Goal: Task Accomplishment & Management: Use online tool/utility

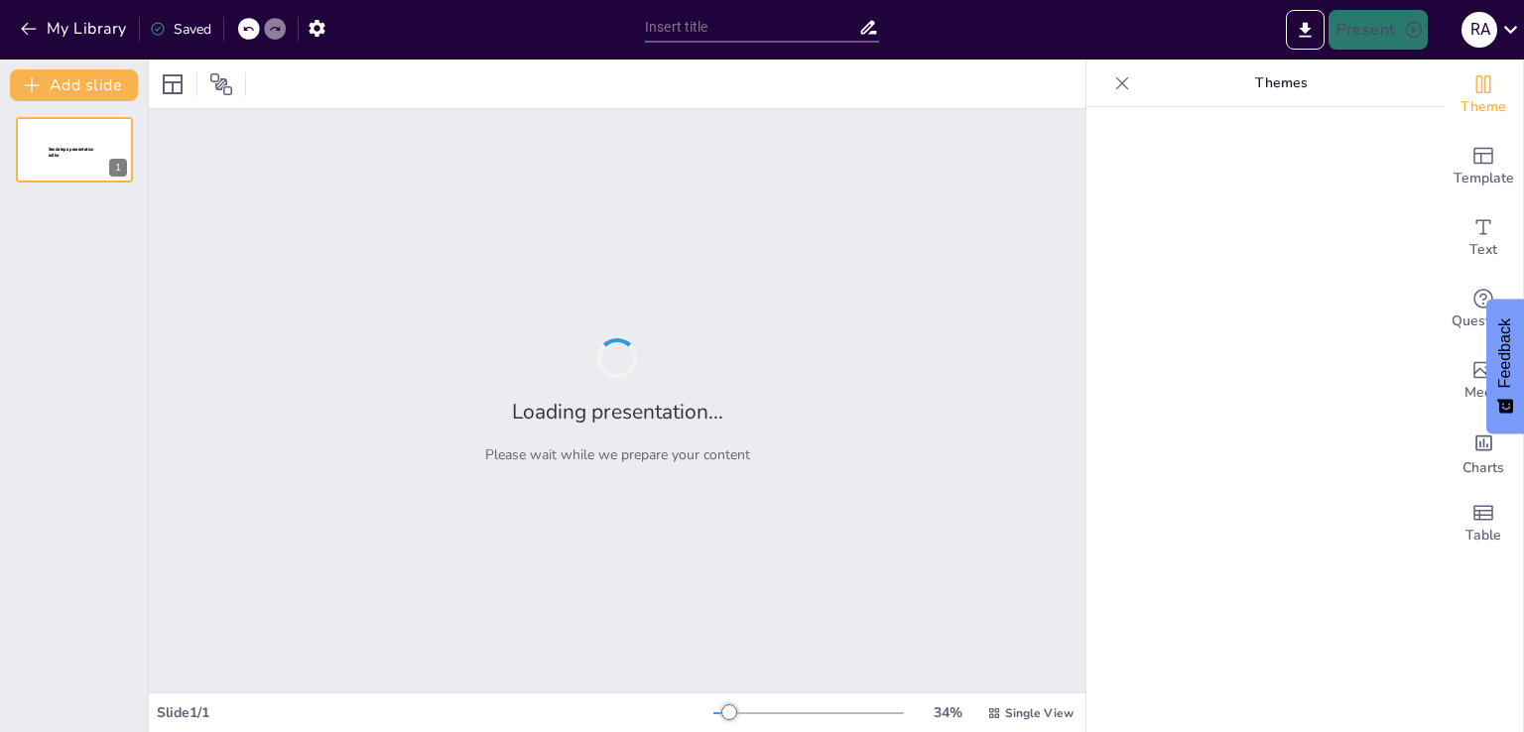
type input "Paradigma Collaborative Governance dalam Pembangunan Daerah: Studi Kasus Kabupa…"
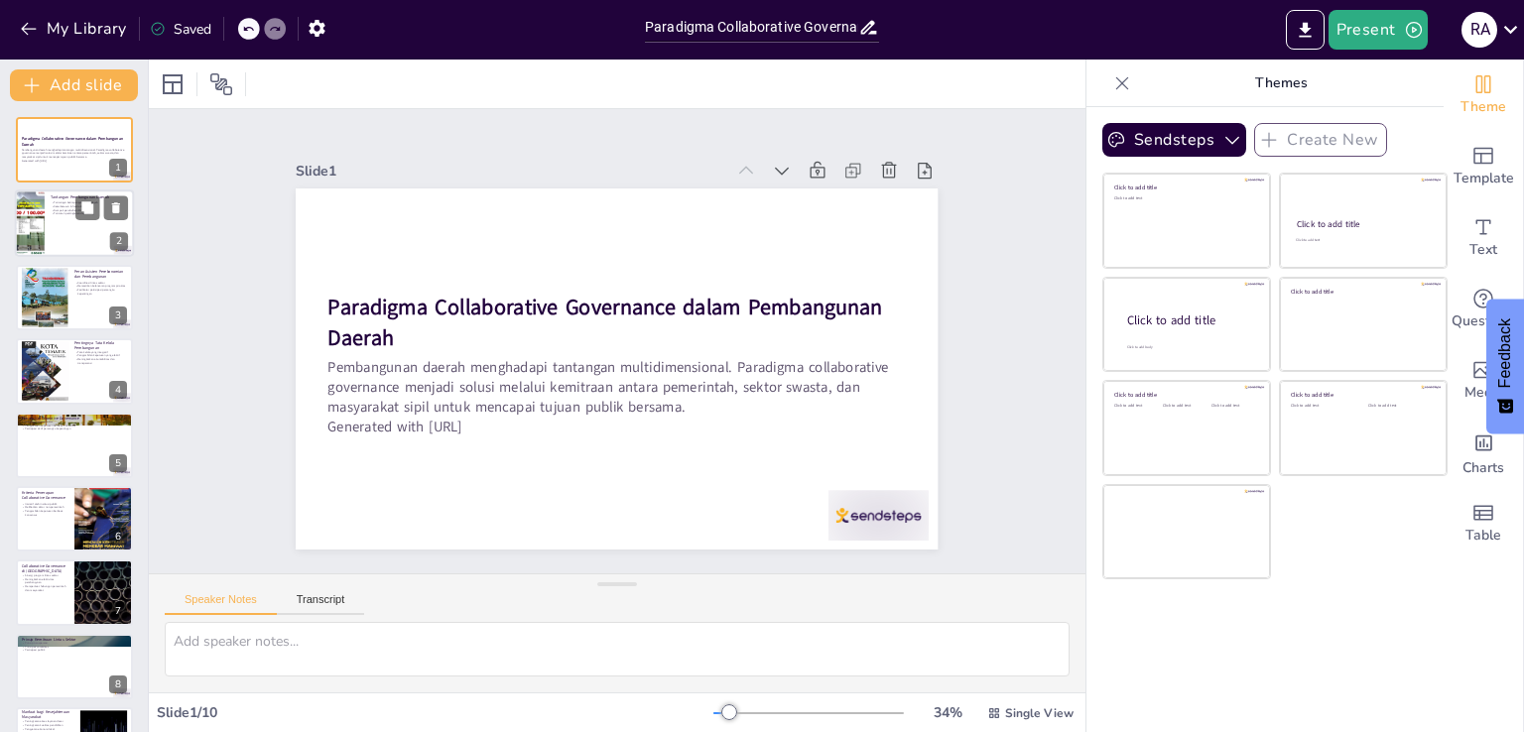
click at [66, 212] on p "Tuntutan peningkatan daya saing" at bounding box center [89, 214] width 77 height 4
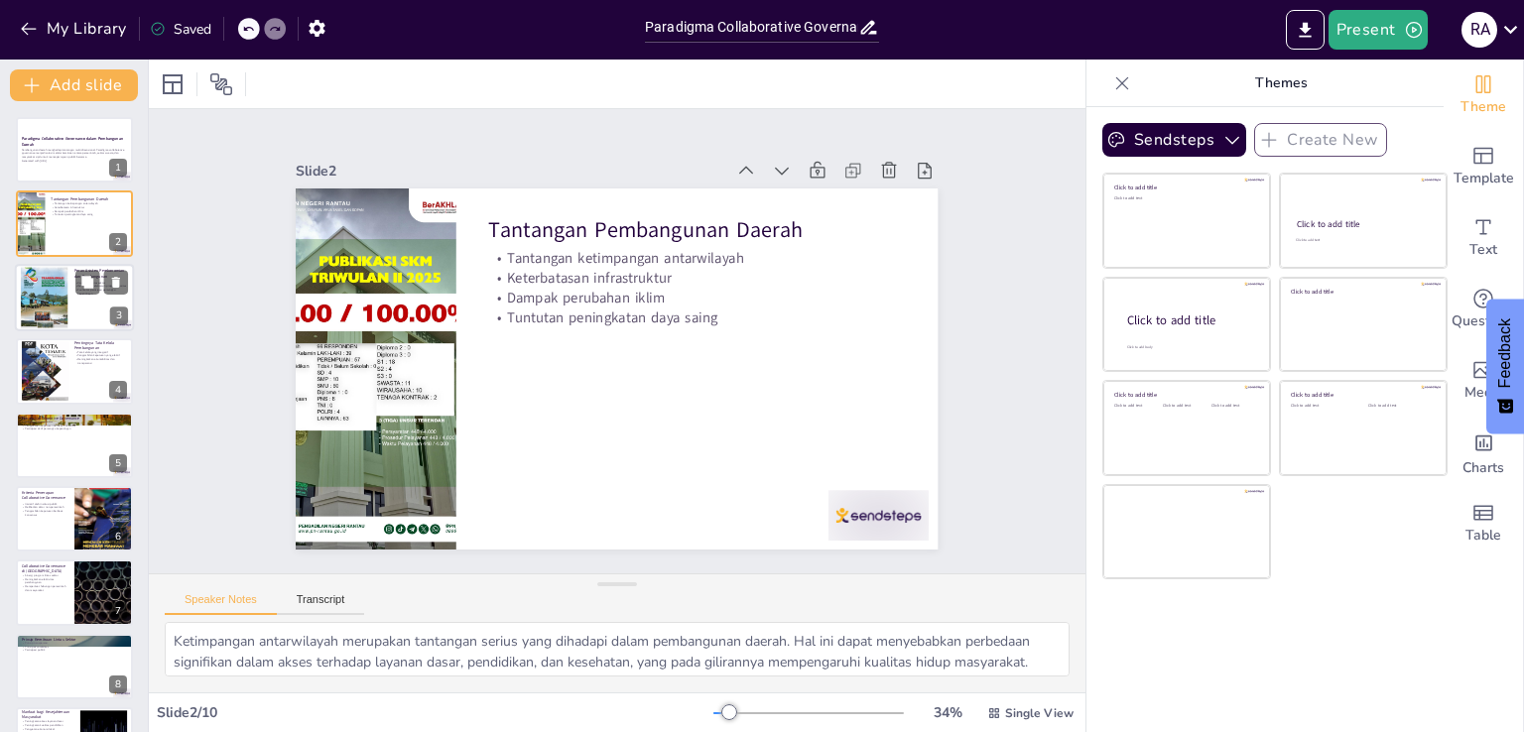
click at [86, 295] on div at bounding box center [74, 297] width 119 height 67
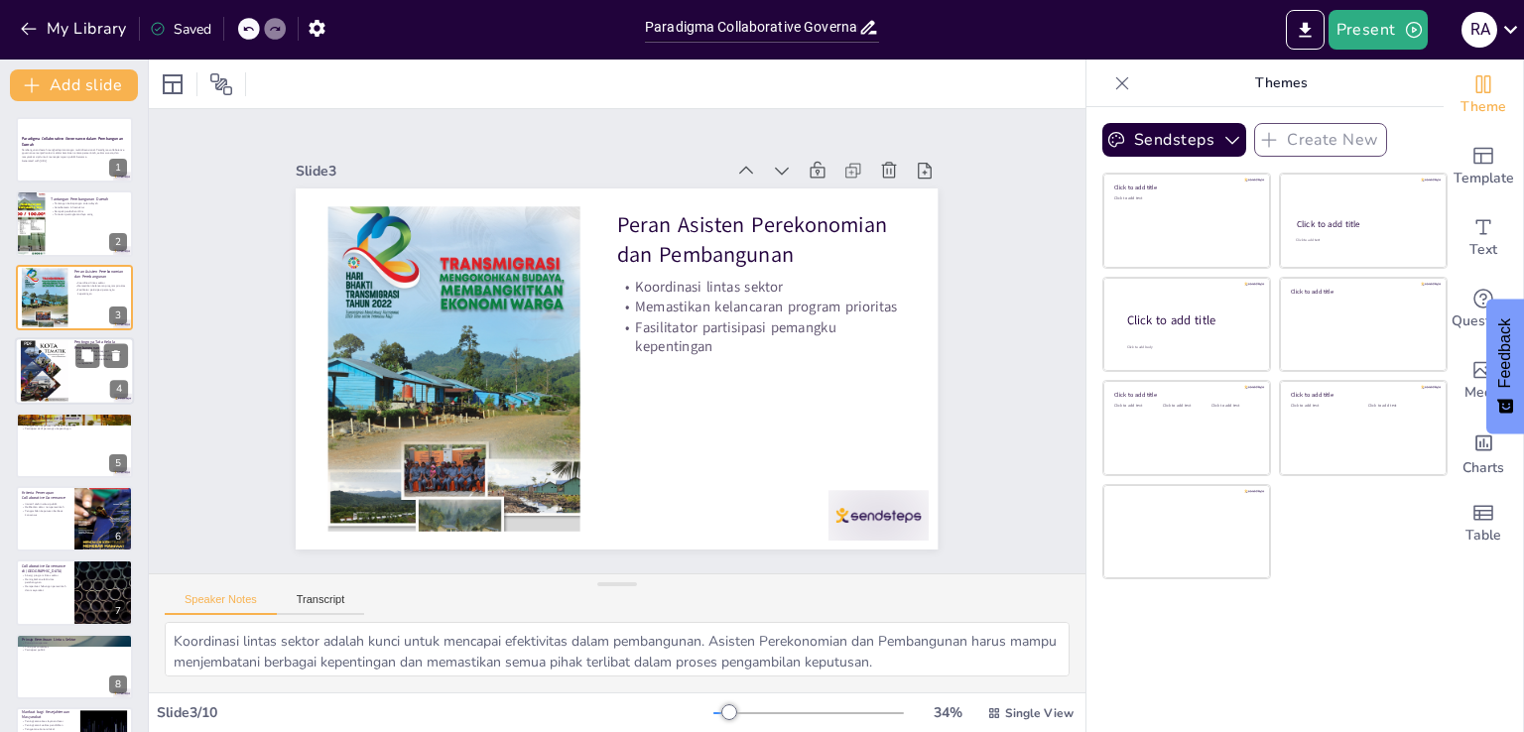
click at [70, 380] on div at bounding box center [74, 370] width 119 height 67
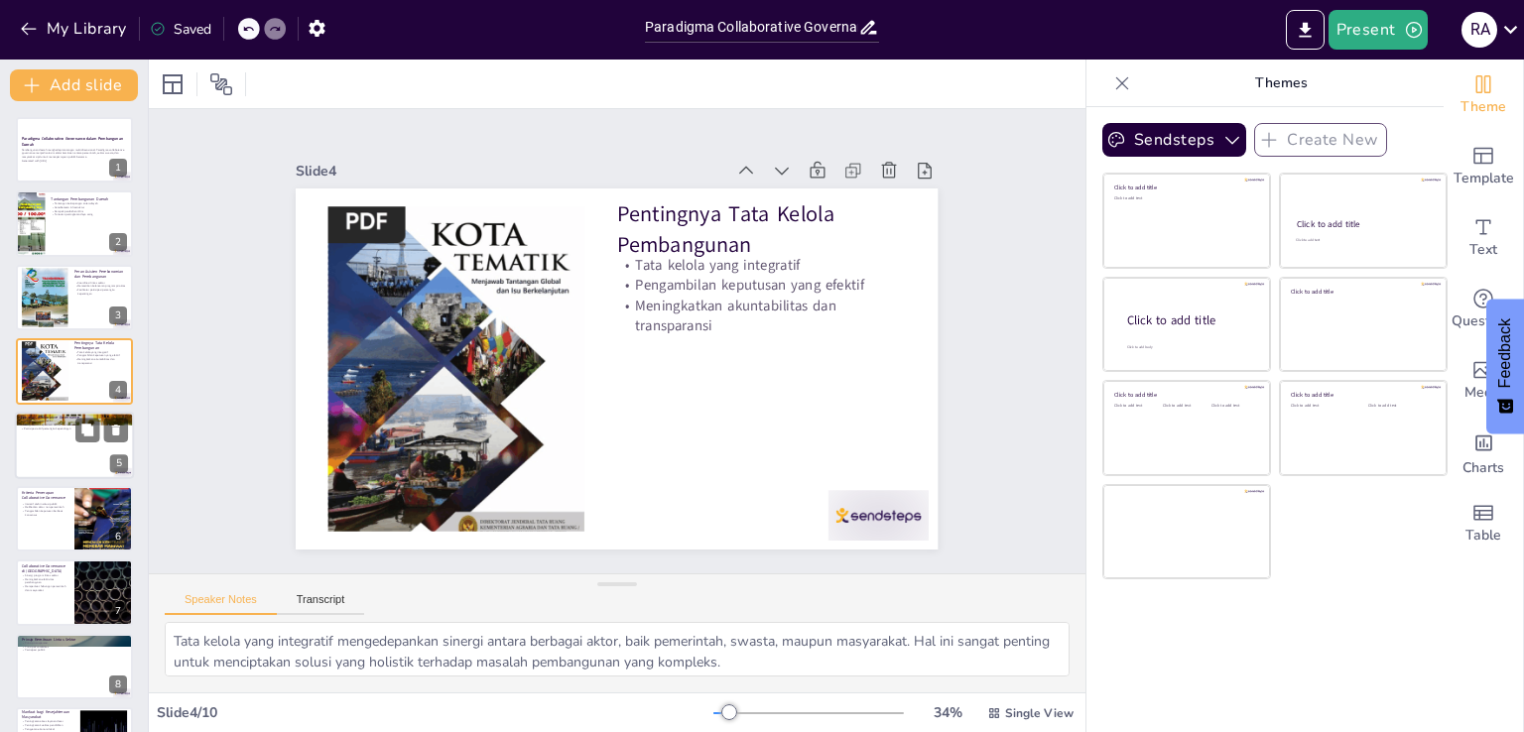
click at [59, 443] on div at bounding box center [74, 445] width 119 height 67
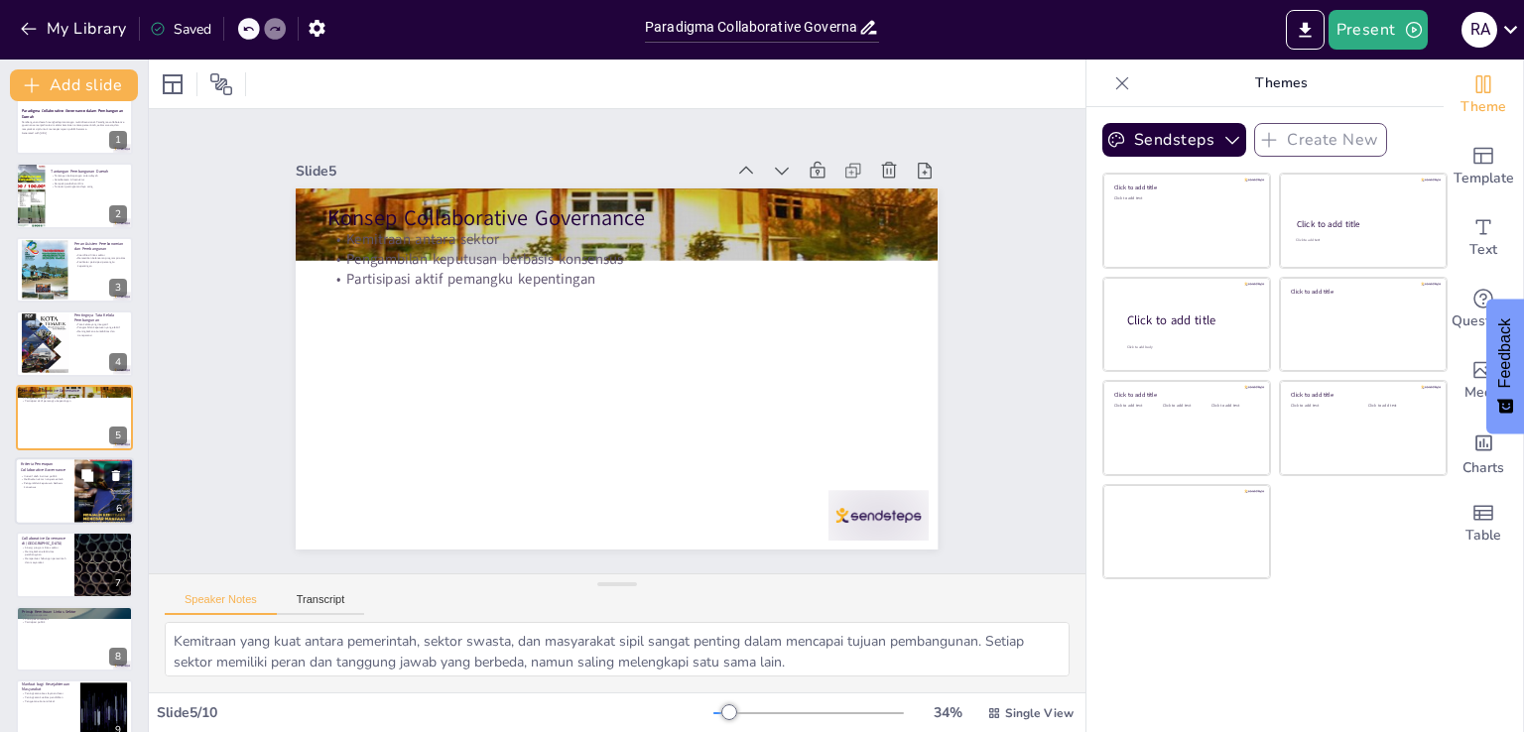
click at [56, 500] on div at bounding box center [74, 490] width 119 height 67
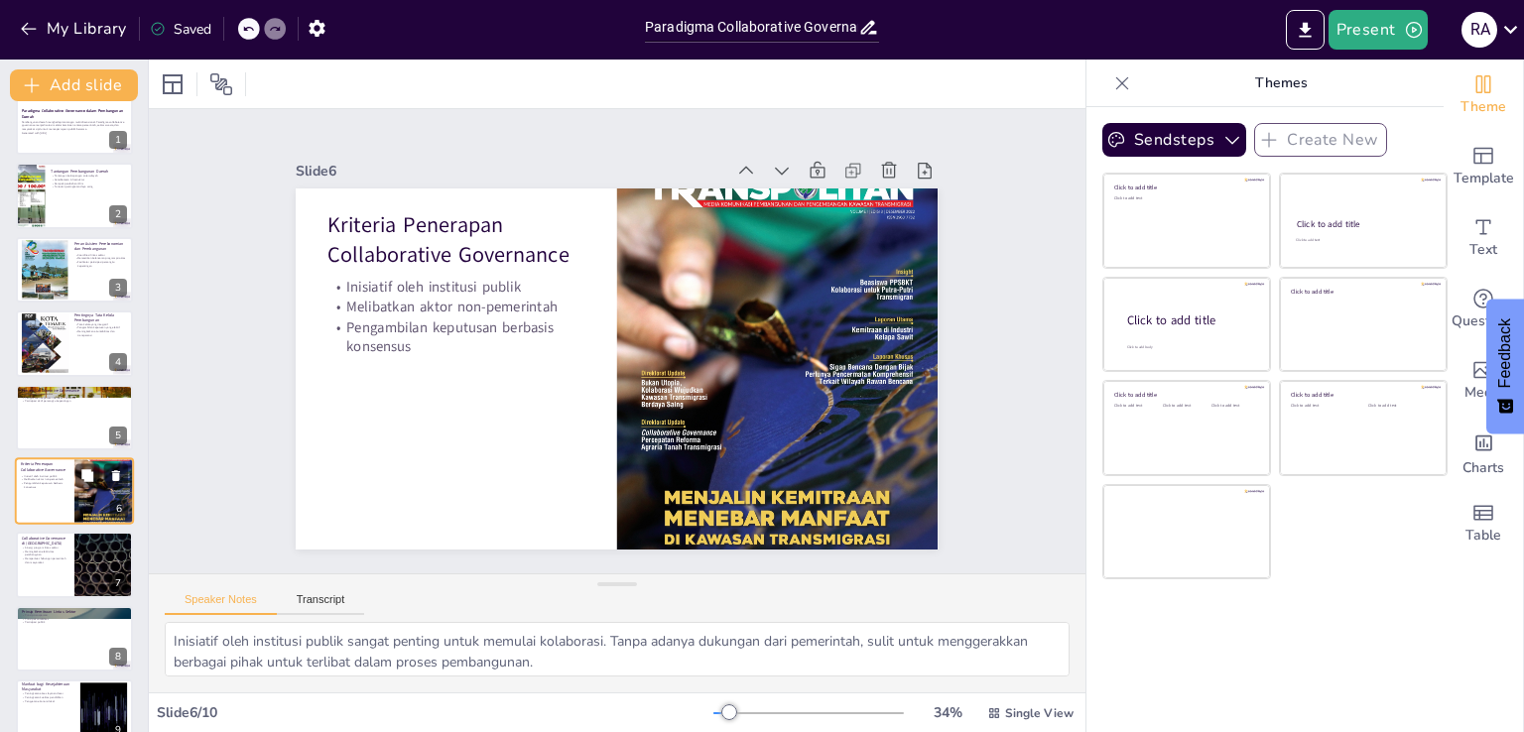
scroll to position [102, 0]
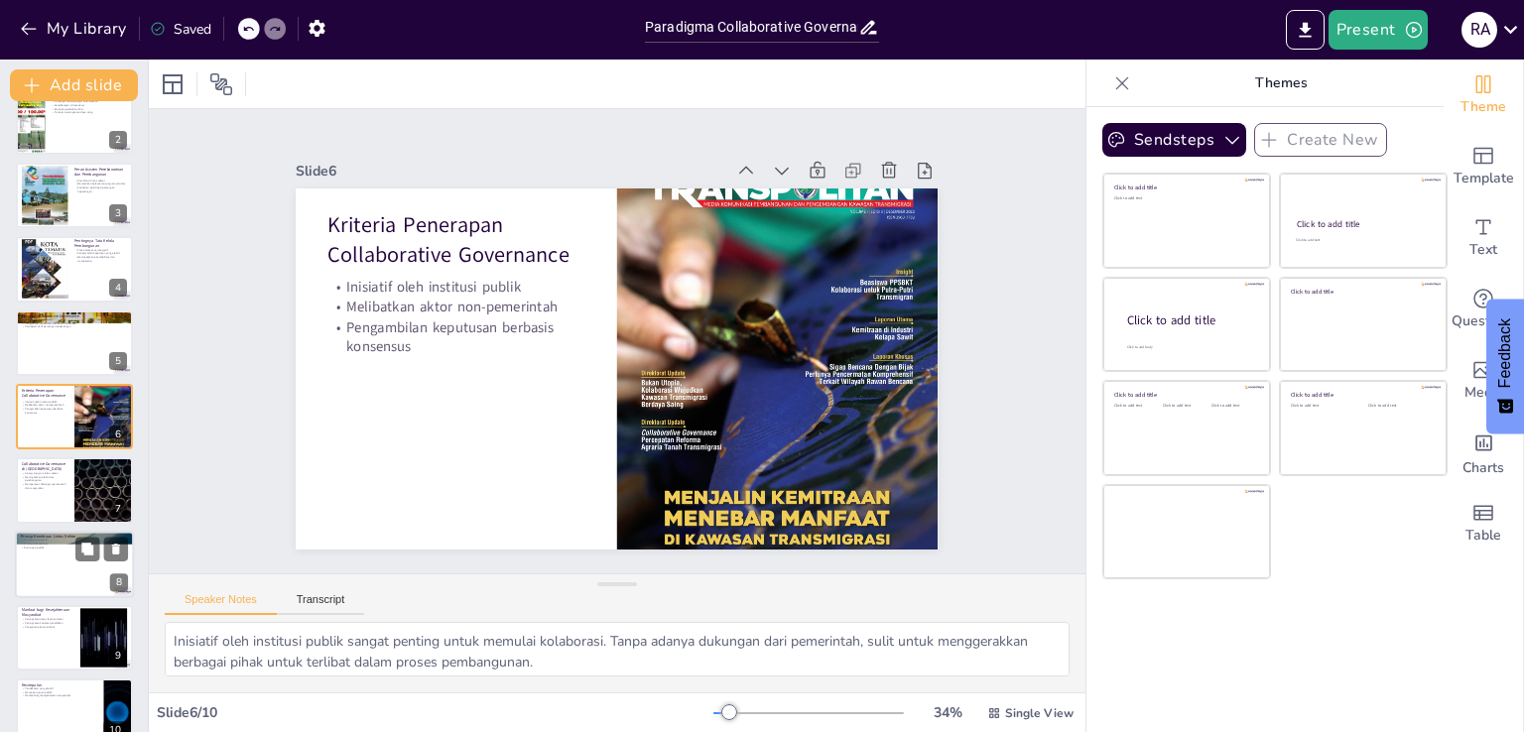
click at [65, 572] on div at bounding box center [74, 564] width 119 height 67
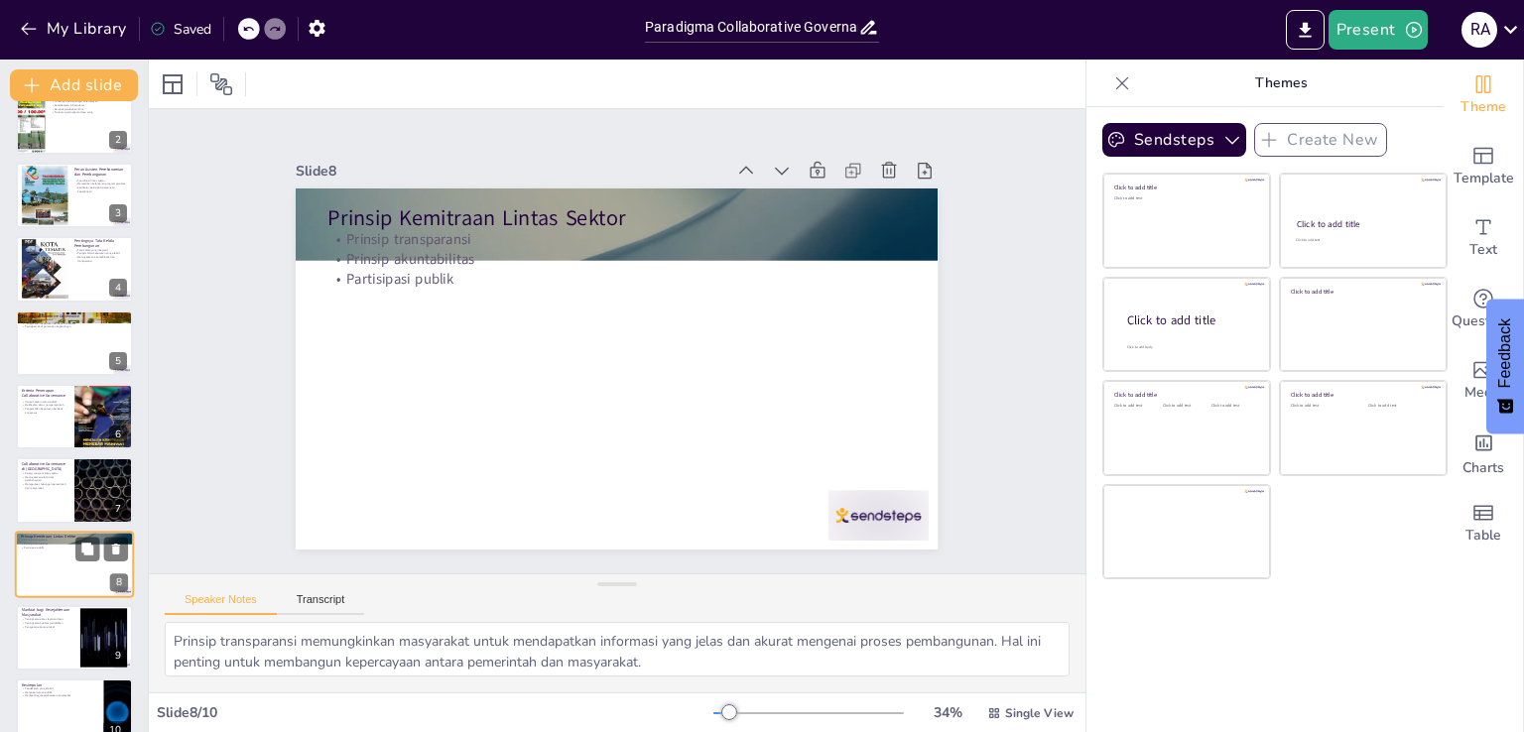
scroll to position [131, 0]
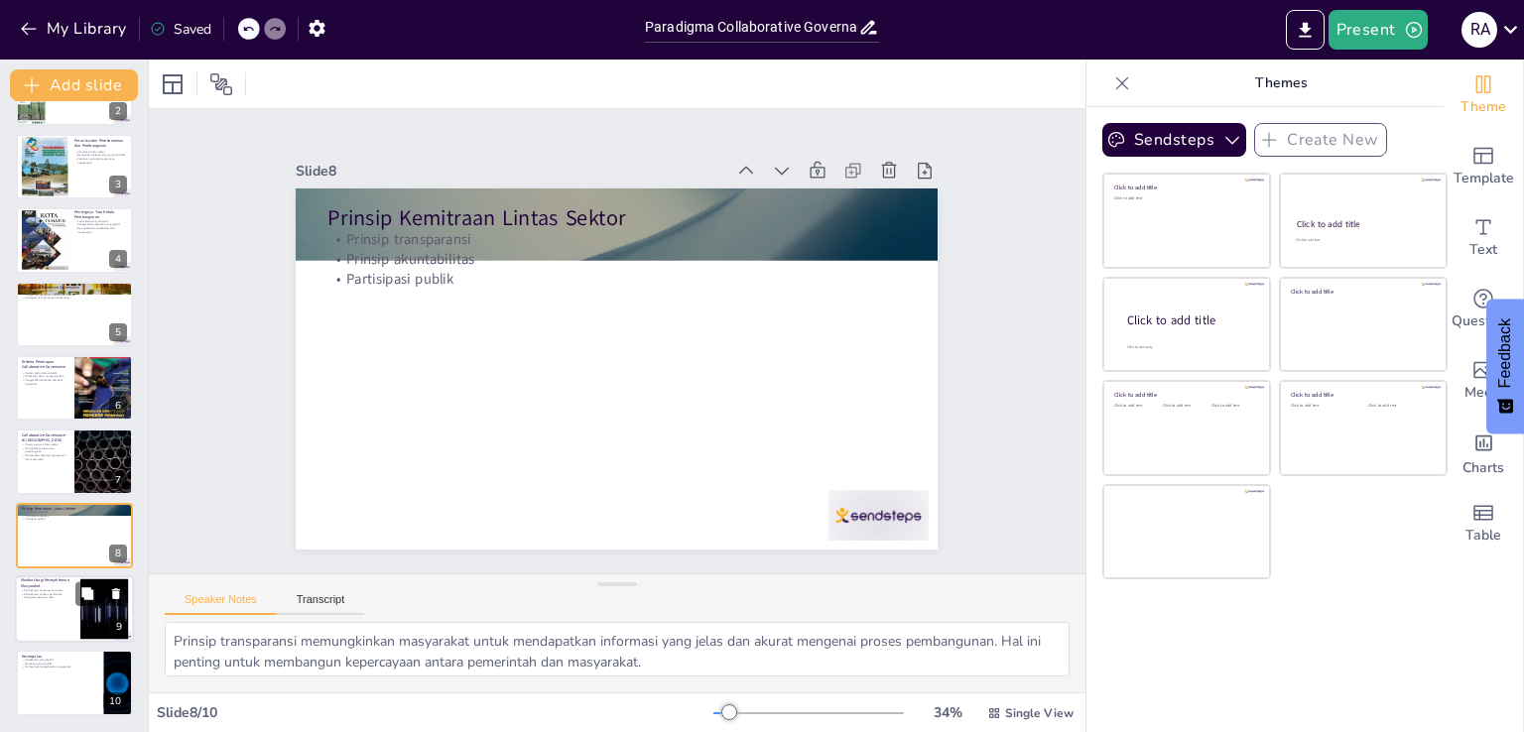
click at [45, 613] on div at bounding box center [74, 608] width 119 height 67
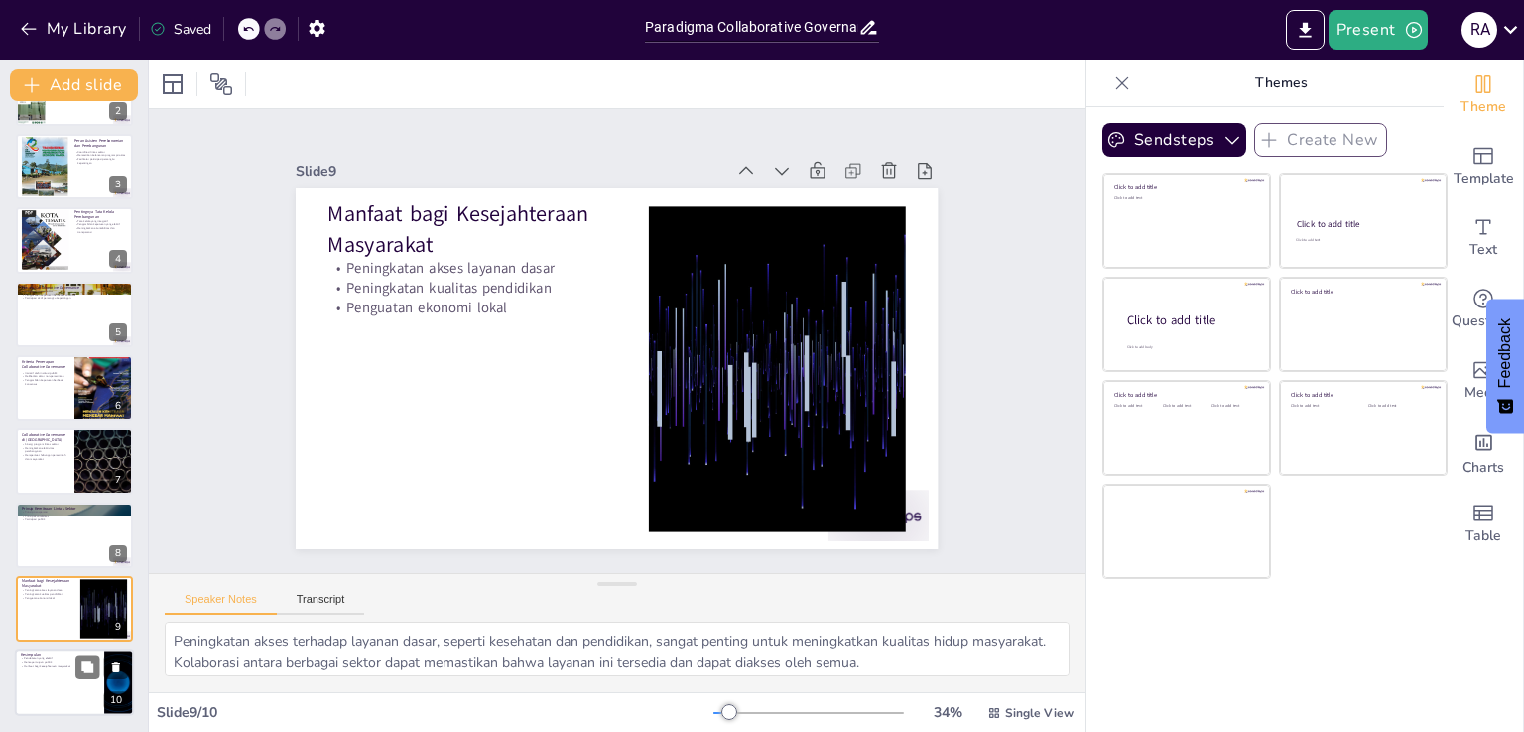
click at [64, 696] on div at bounding box center [74, 683] width 119 height 67
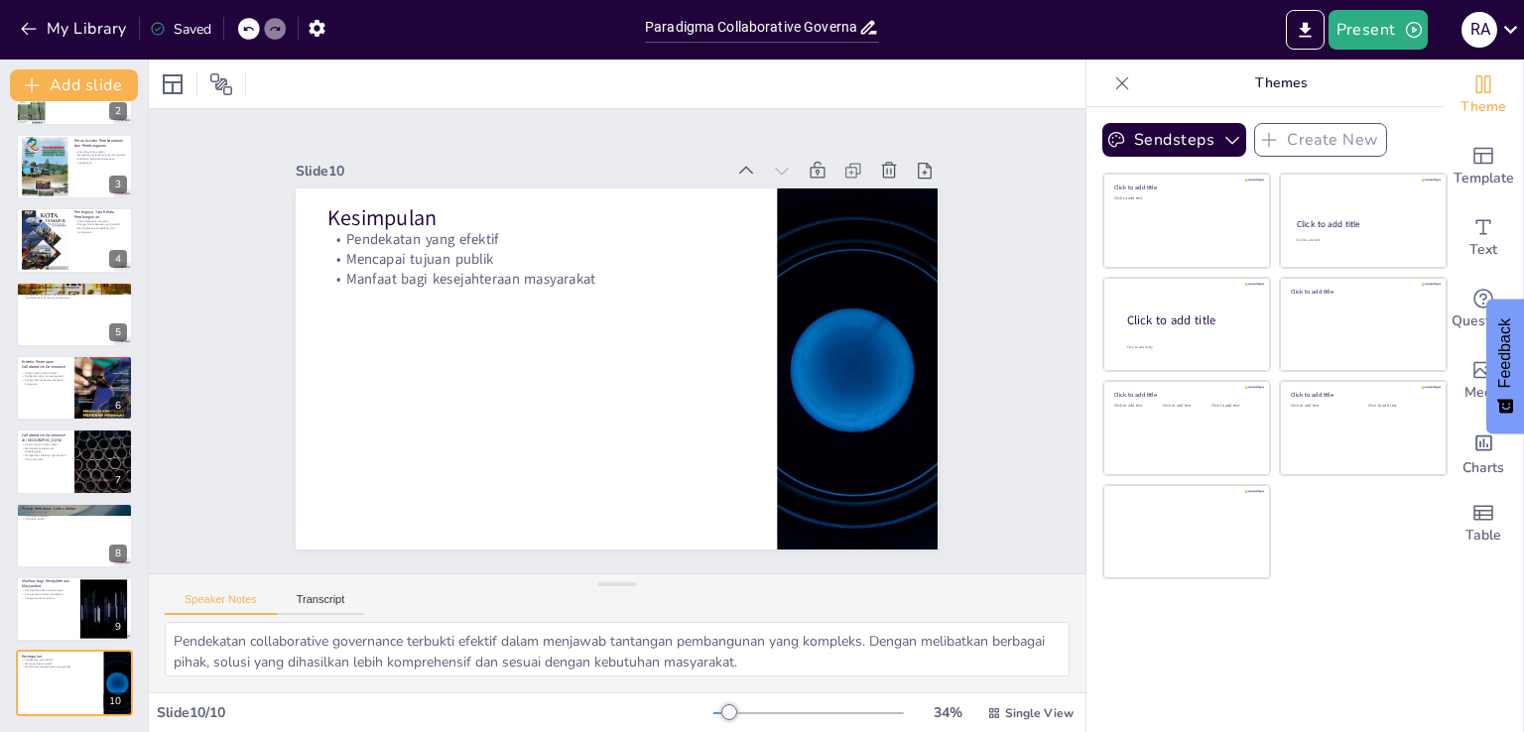
scroll to position [0, 0]
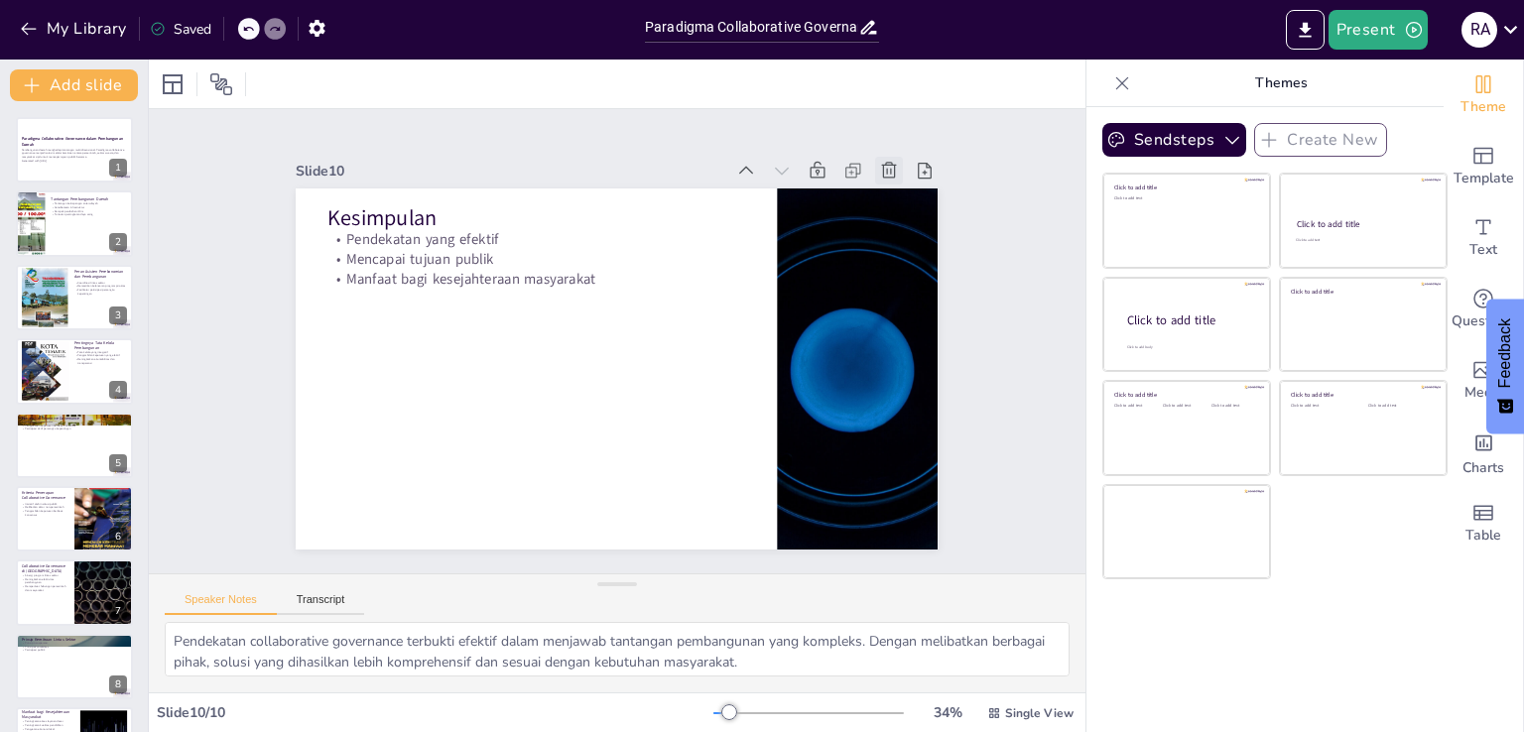
click at [924, 316] on icon at bounding box center [937, 329] width 27 height 27
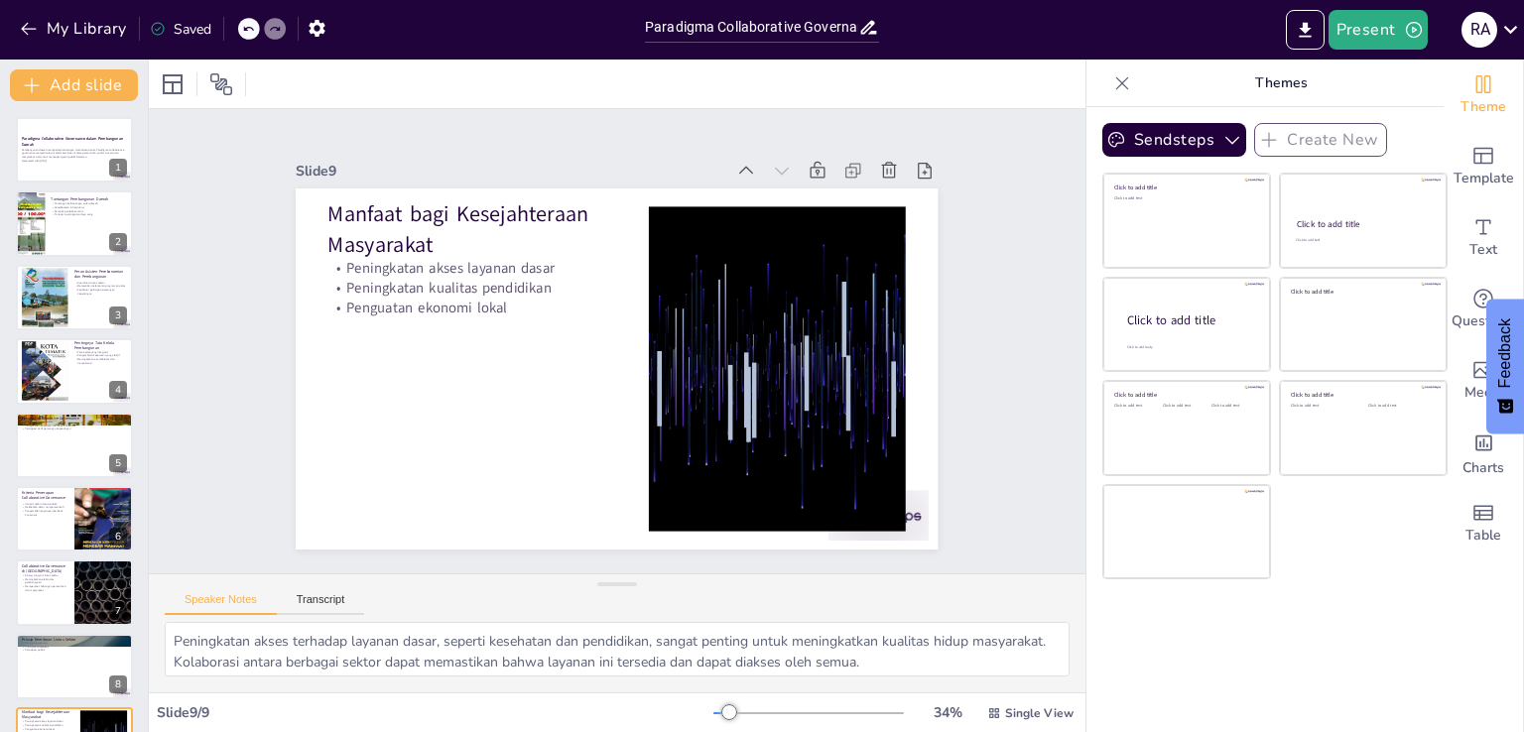
click at [894, 190] on icon at bounding box center [905, 201] width 22 height 22
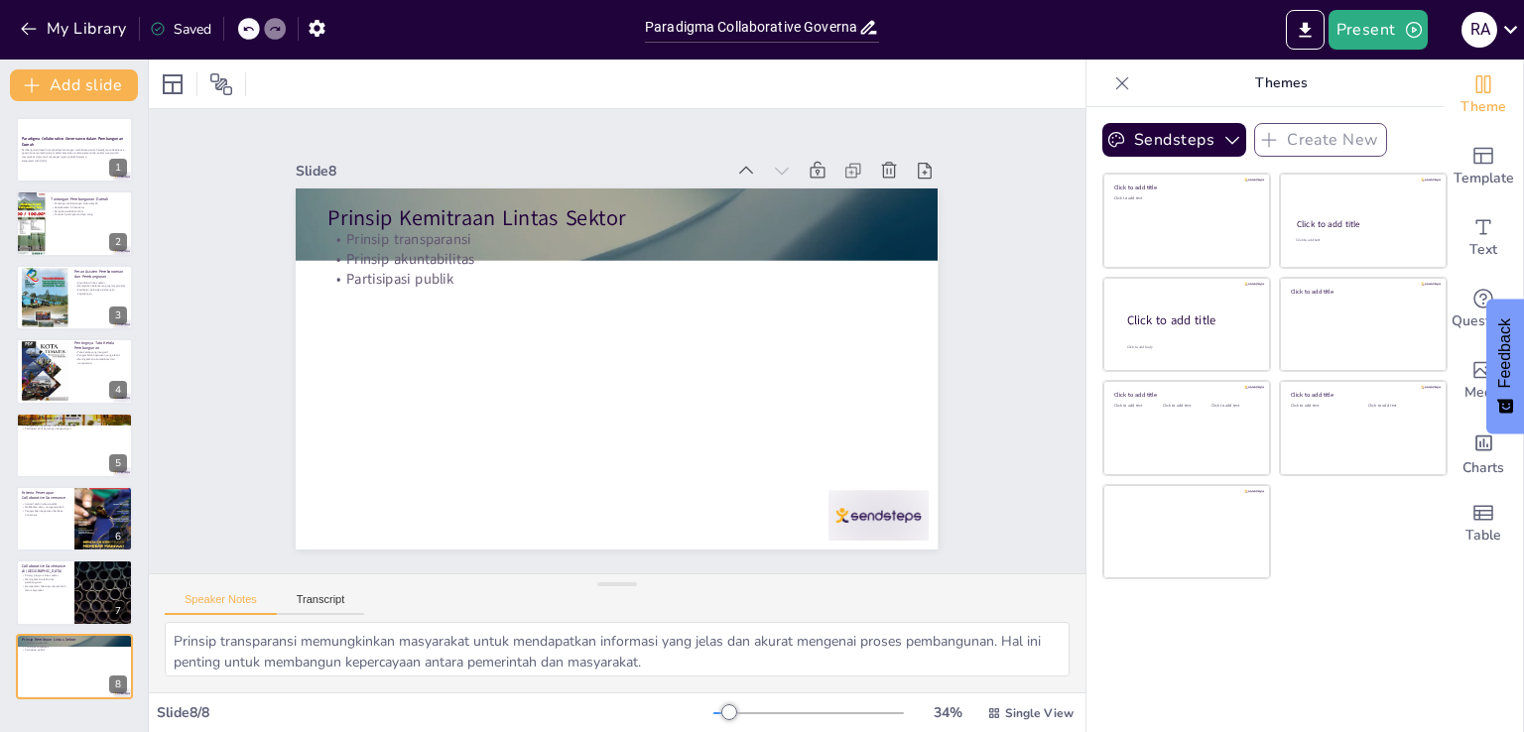
click at [894, 190] on icon at bounding box center [905, 201] width 22 height 22
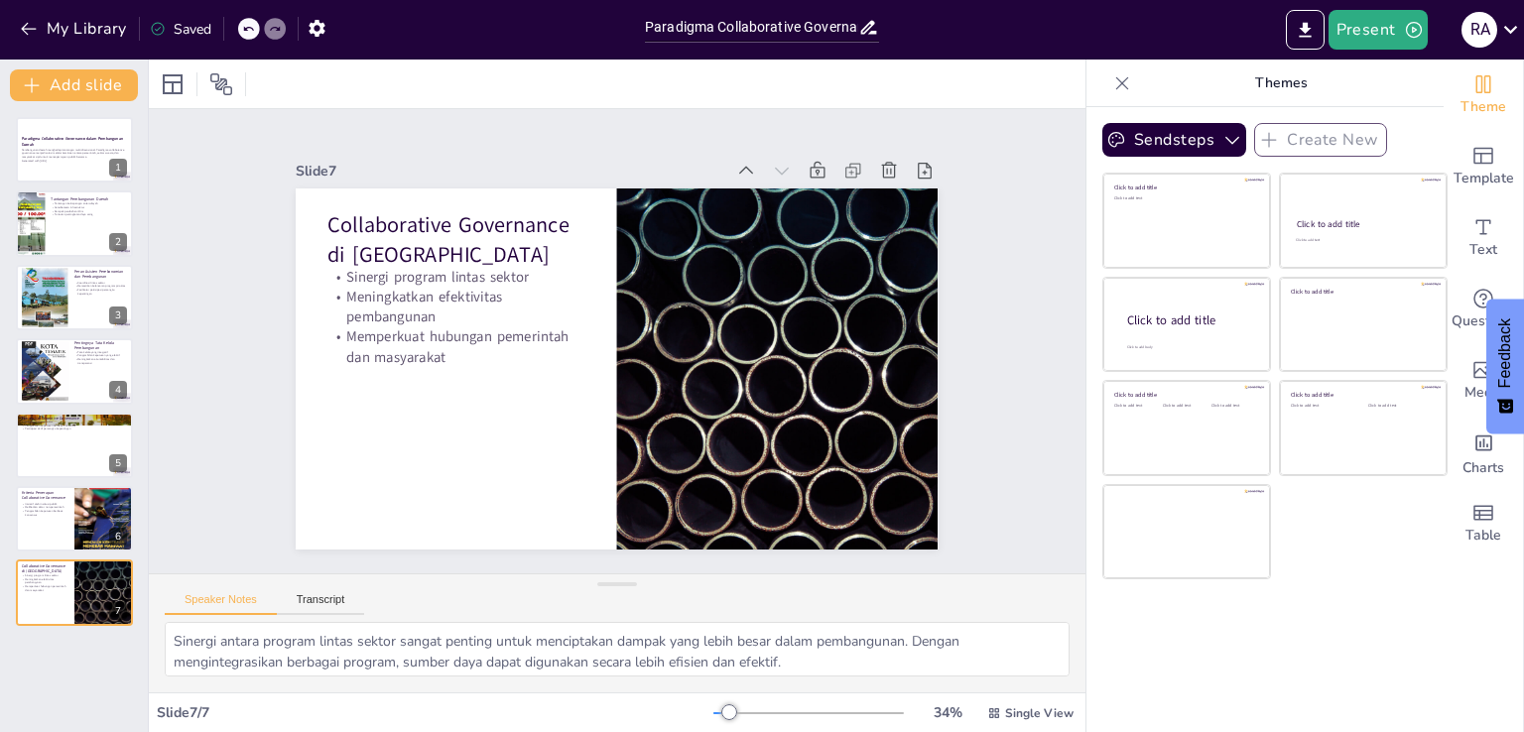
click at [906, 219] on icon at bounding box center [918, 231] width 24 height 24
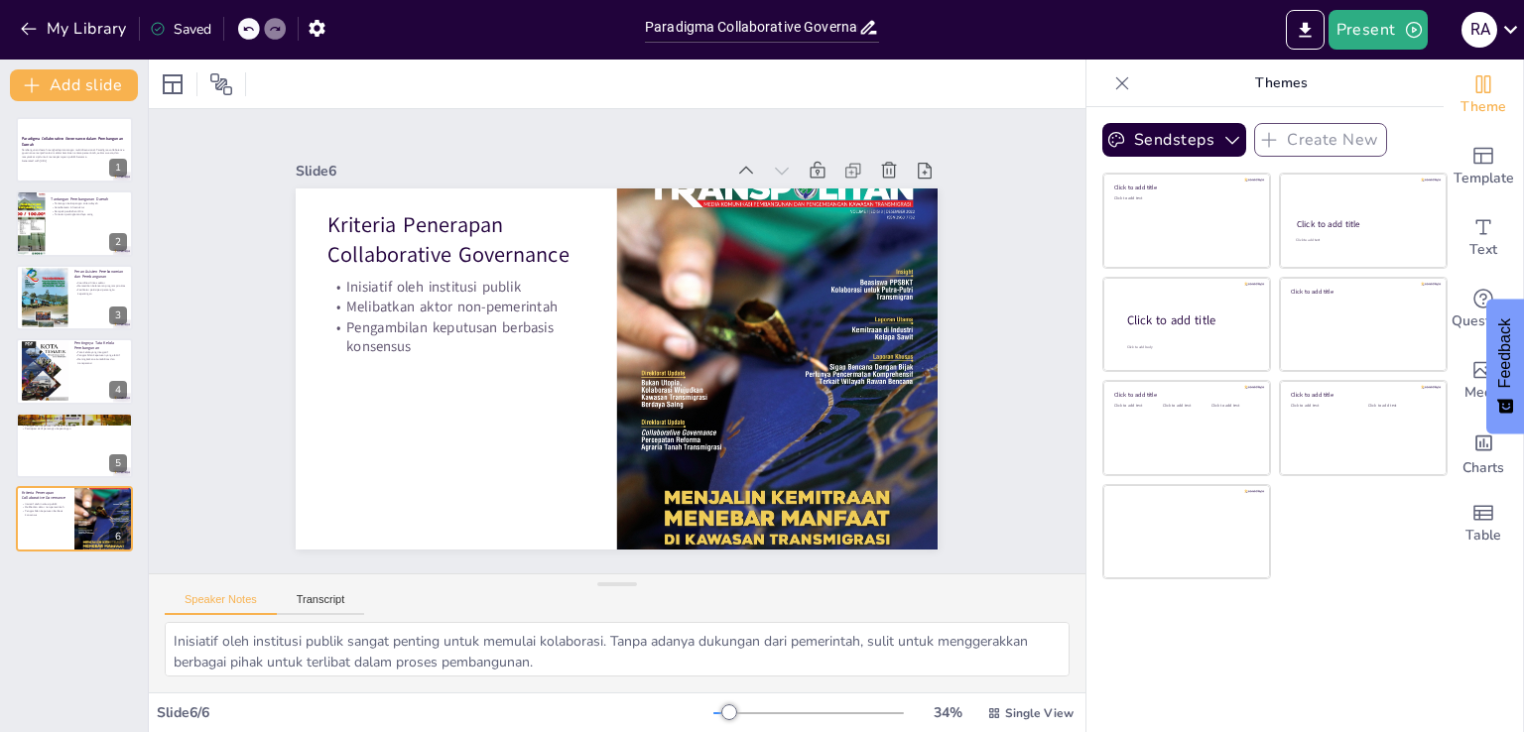
click at [922, 283] on icon at bounding box center [935, 296] width 26 height 26
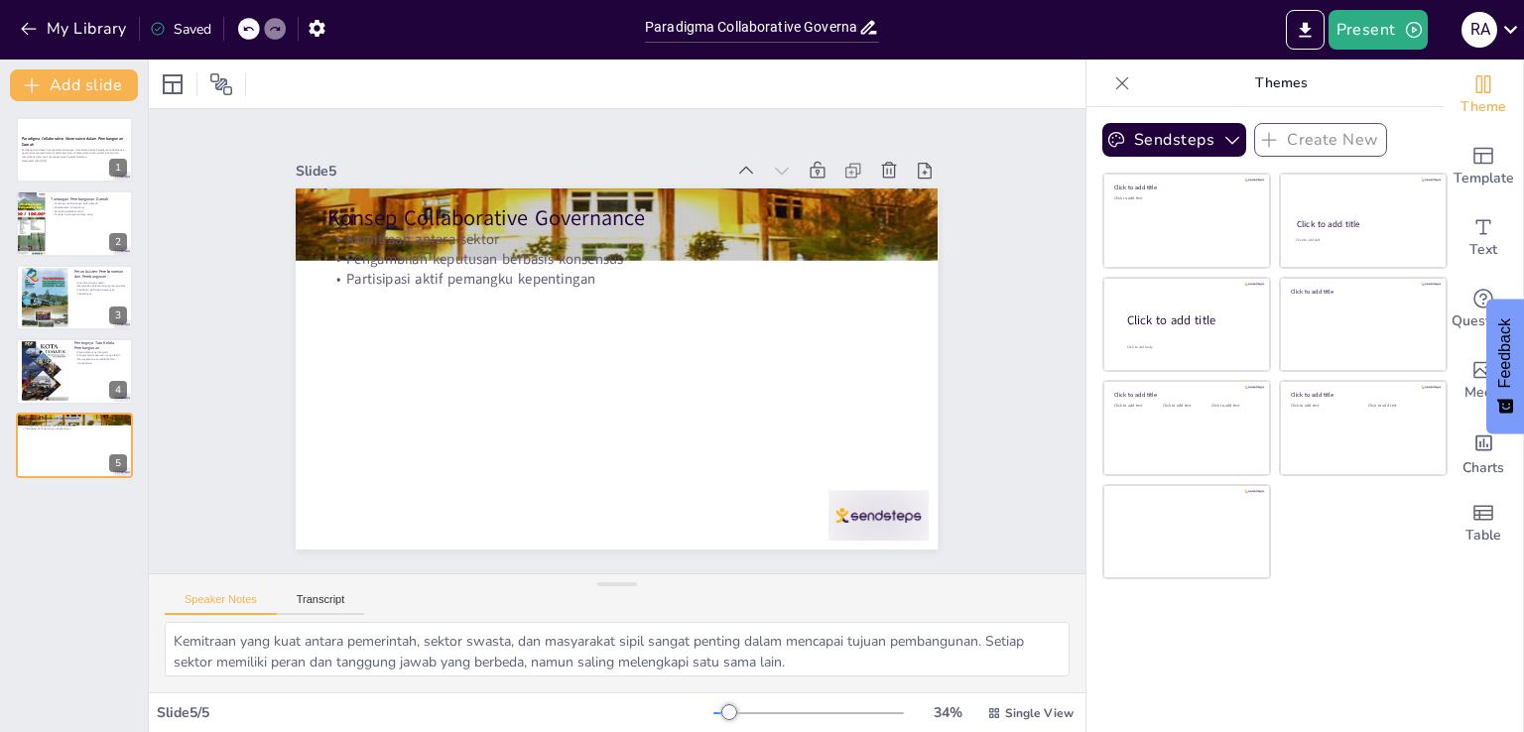
click at [906, 219] on icon at bounding box center [918, 231] width 24 height 24
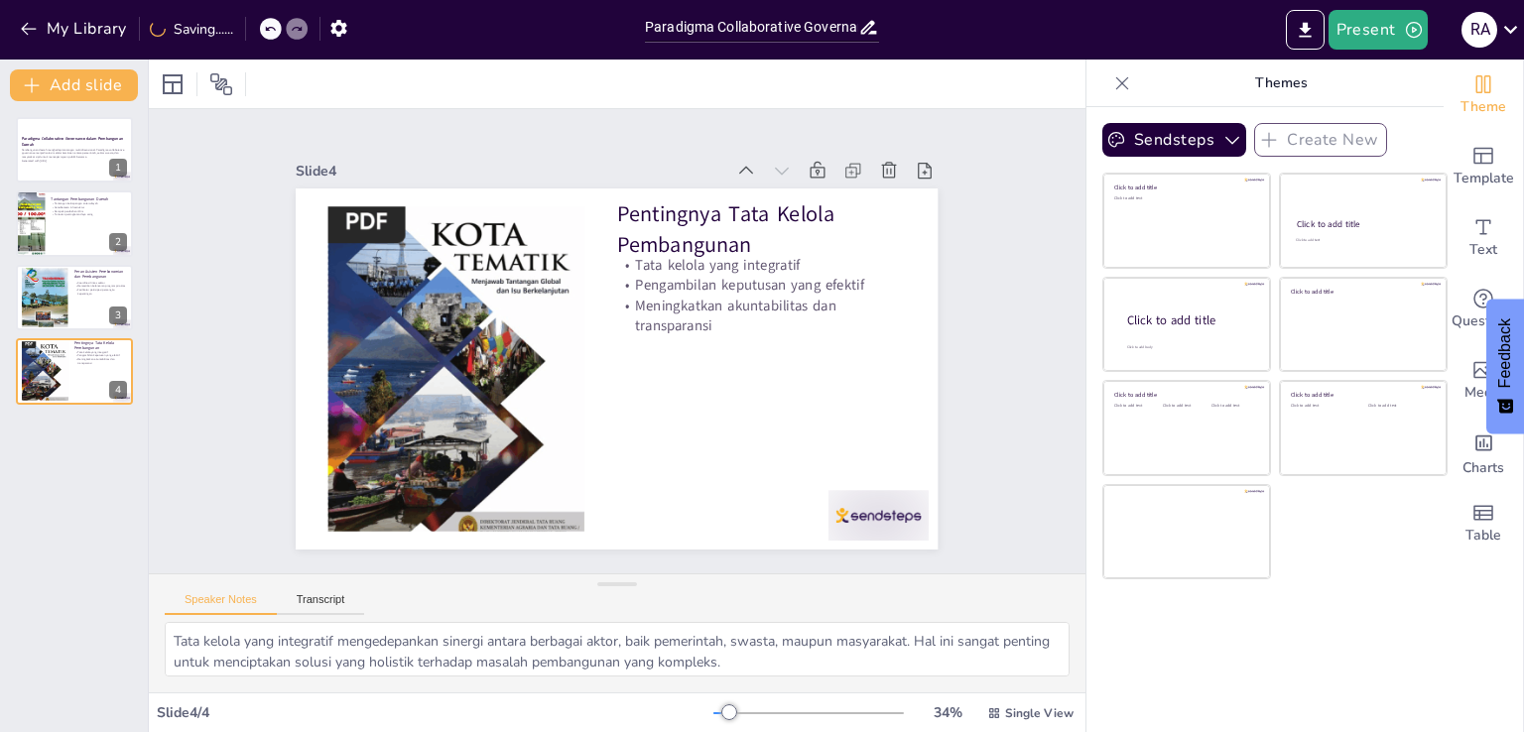
click at [894, 189] on icon at bounding box center [905, 200] width 22 height 22
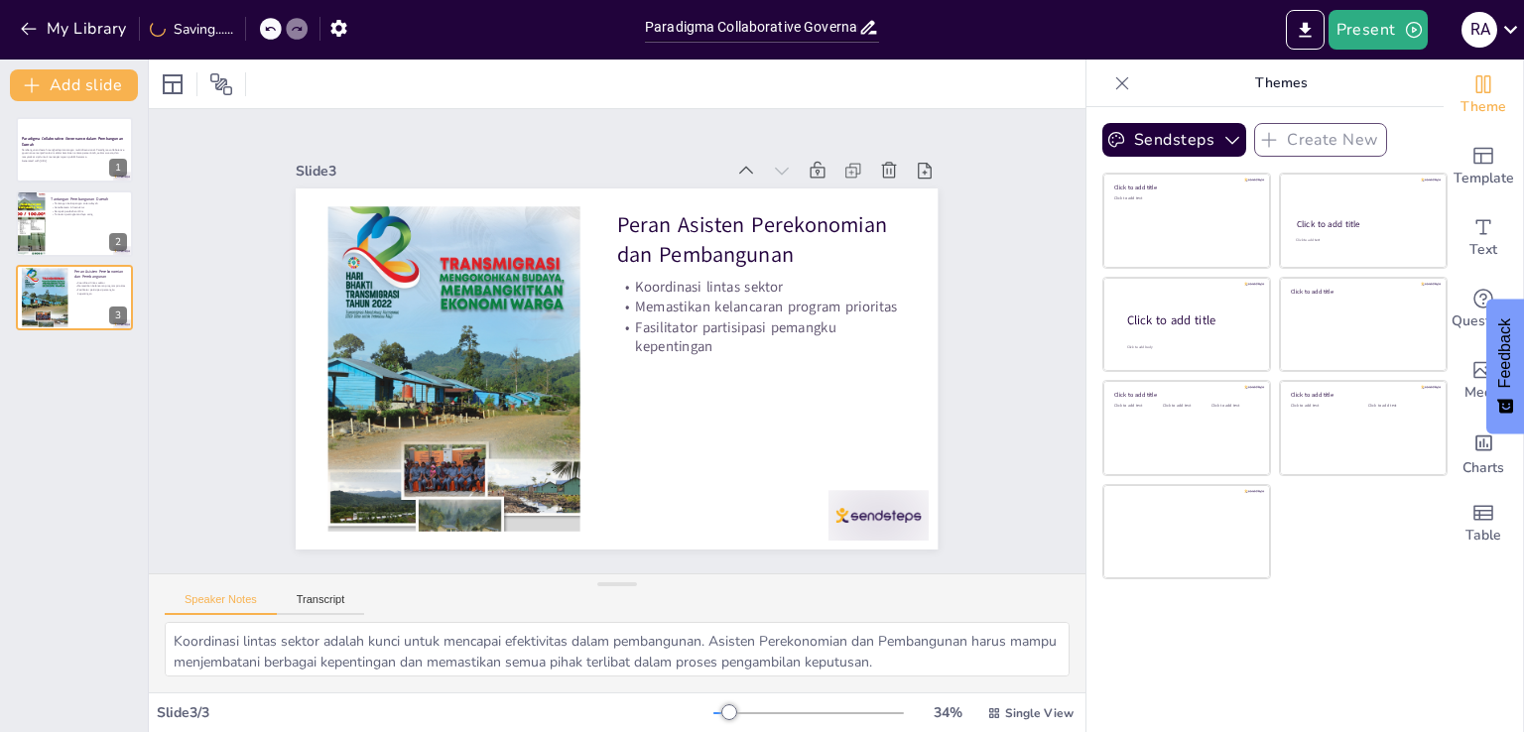
click at [894, 190] on icon at bounding box center [905, 201] width 22 height 22
type textarea "Ketimpangan antarwilayah merupakan tantangan serius yang dihadapi dalam pembang…"
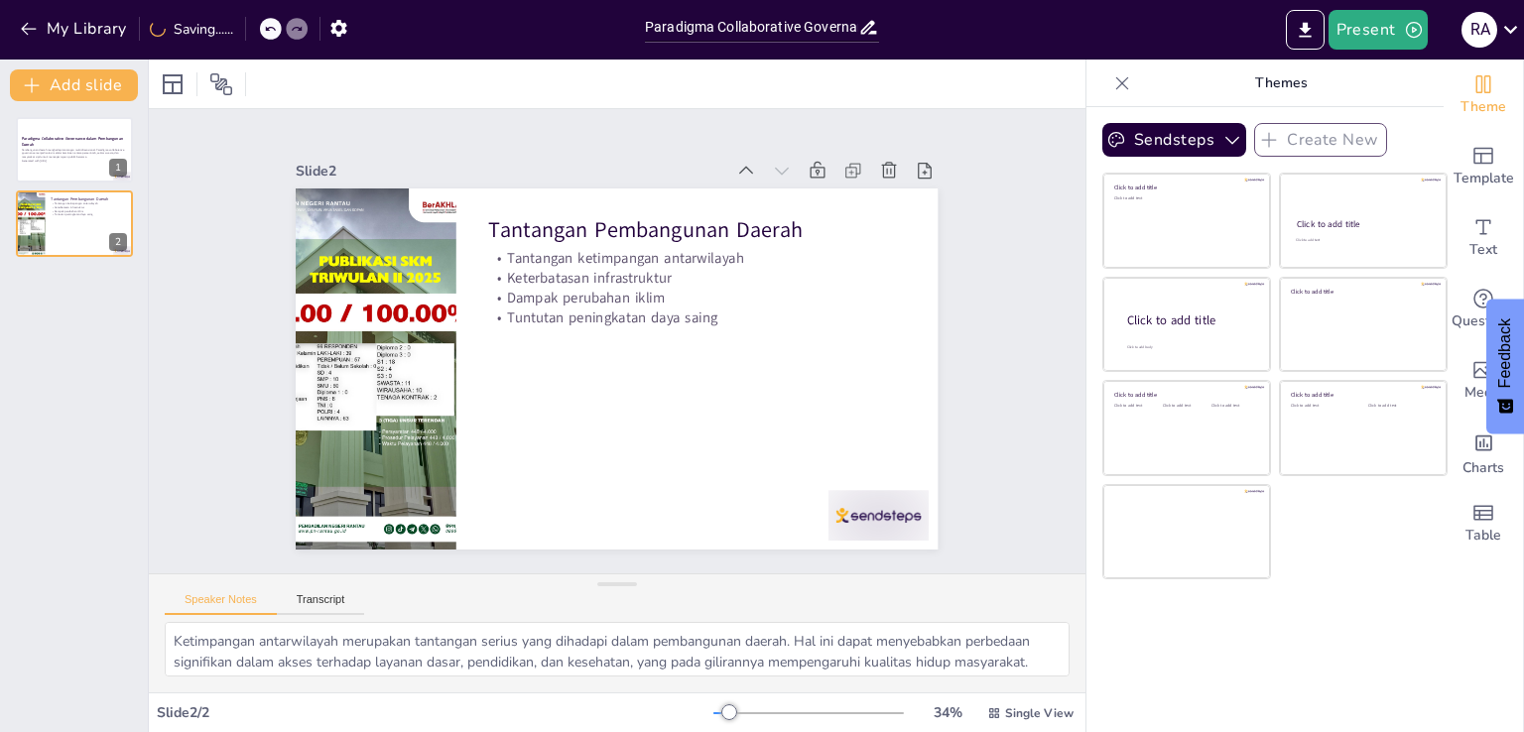
click at [894, 190] on icon at bounding box center [905, 201] width 22 height 22
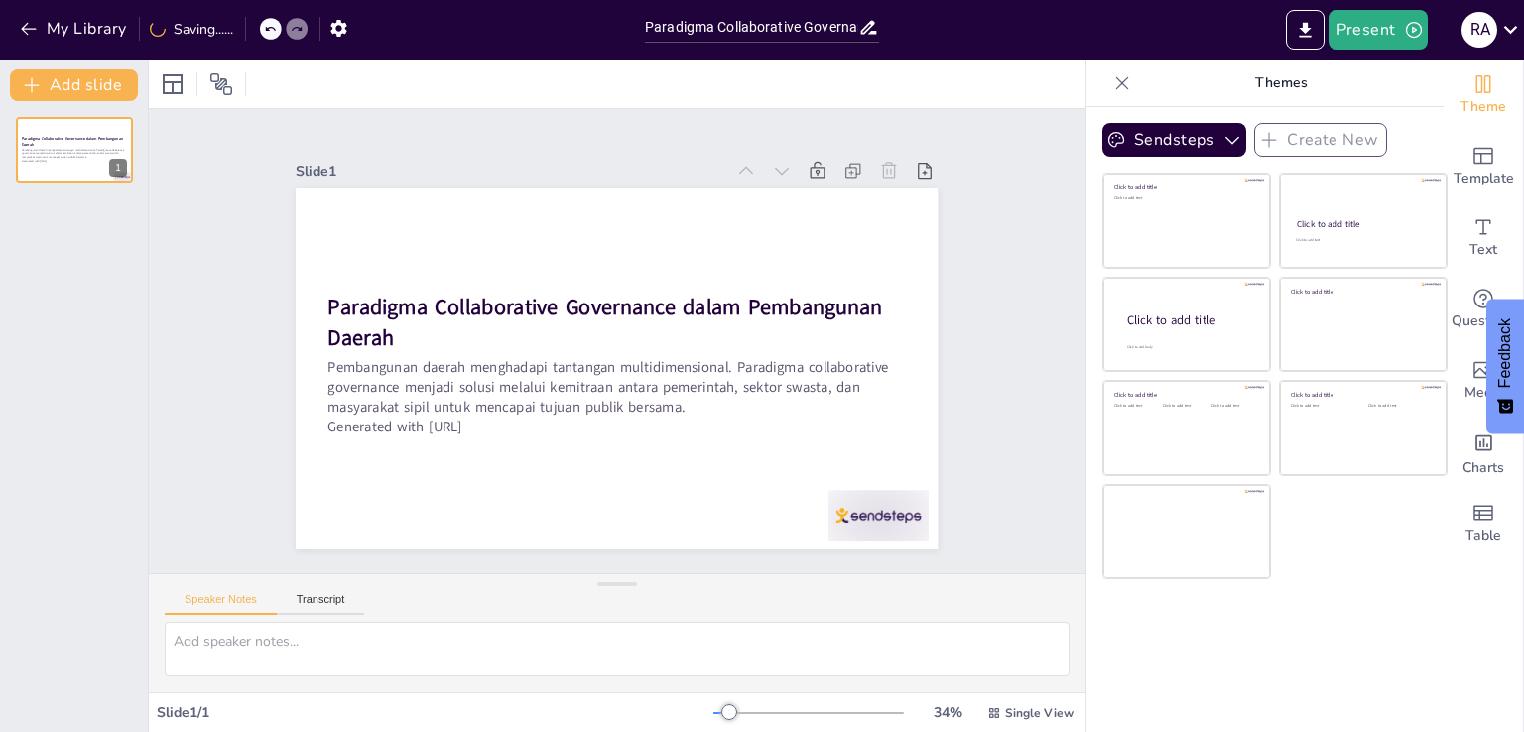
click at [879, 161] on icon at bounding box center [889, 171] width 20 height 20
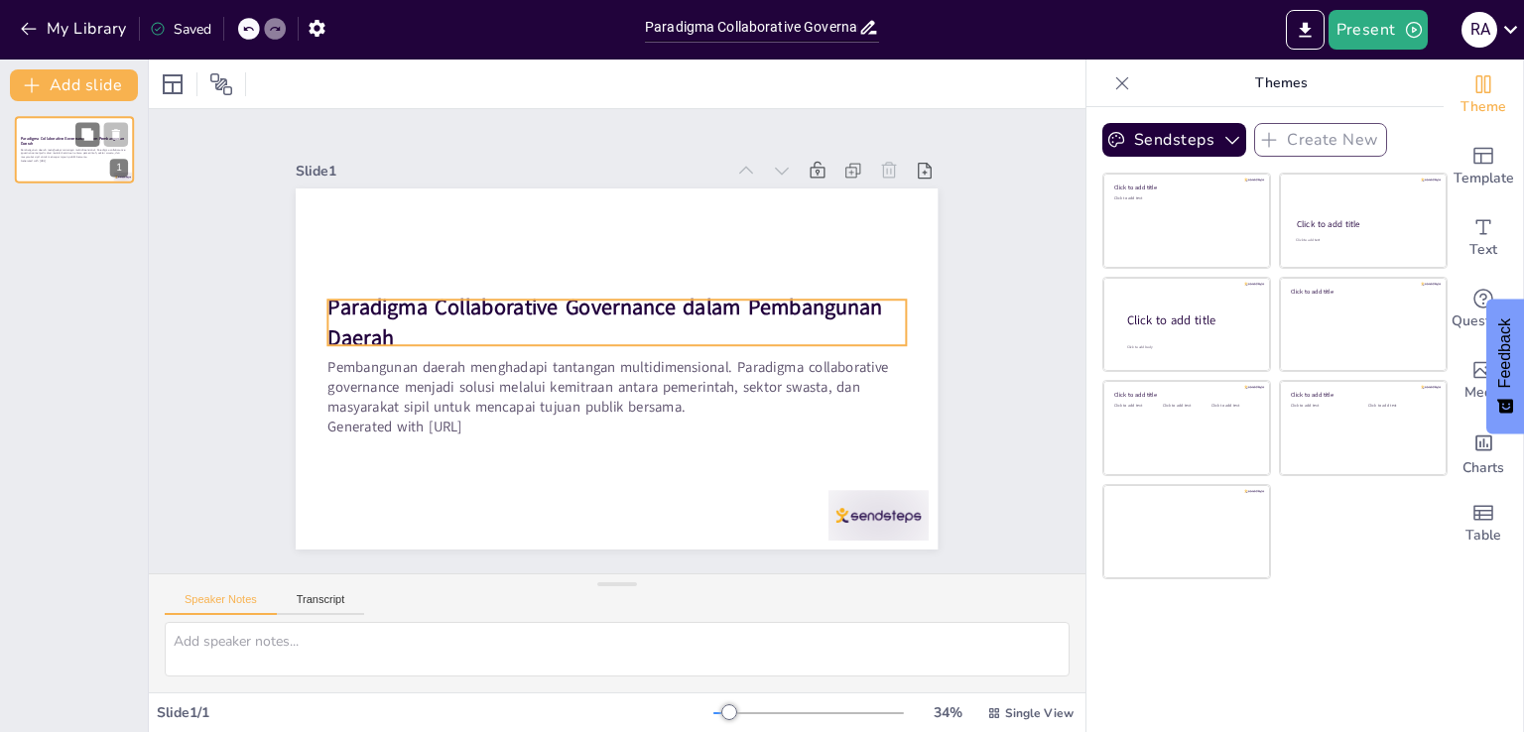
click at [47, 136] on strong "Paradigma Collaborative Governance dalam Pembangunan Daerah" at bounding box center [72, 141] width 103 height 11
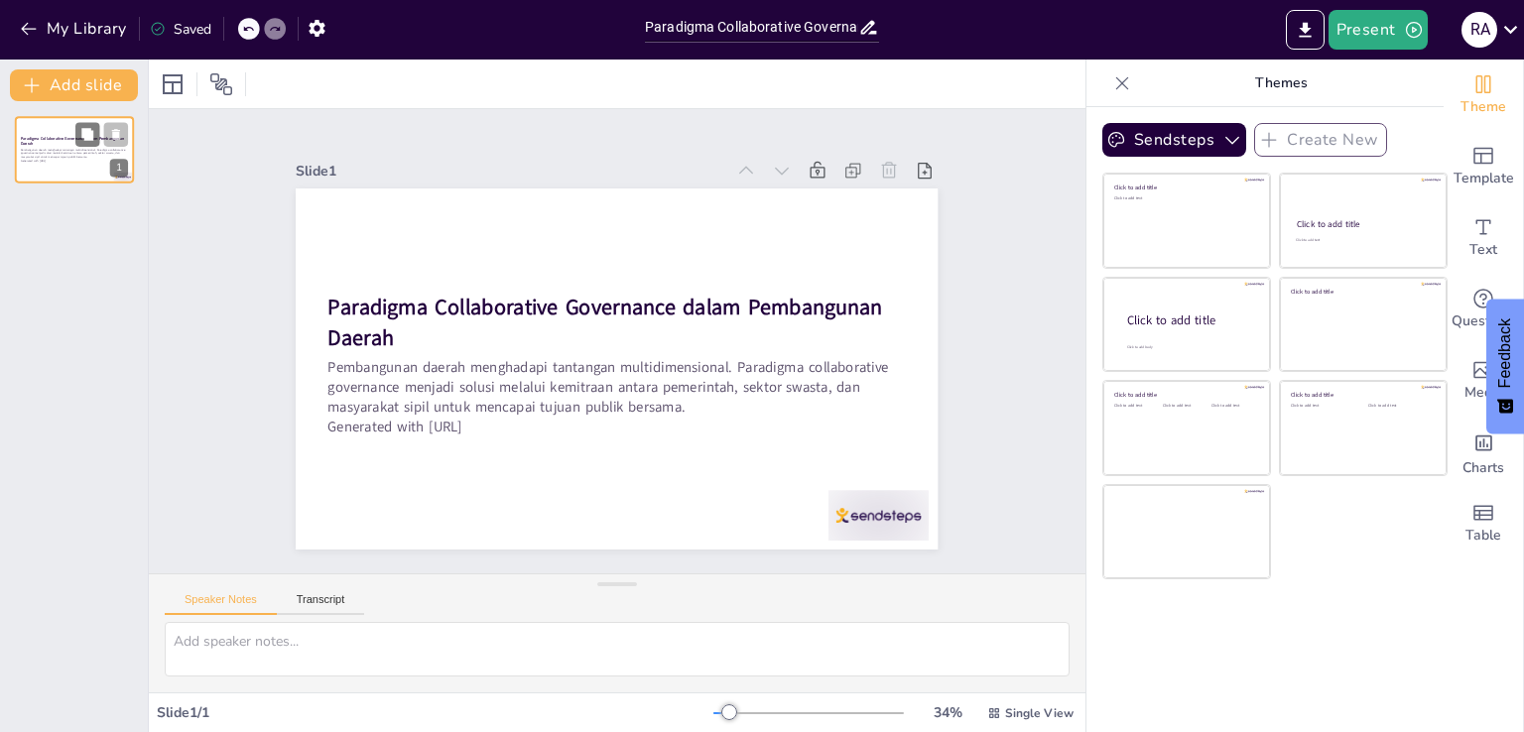
click at [117, 133] on icon at bounding box center [116, 134] width 8 height 11
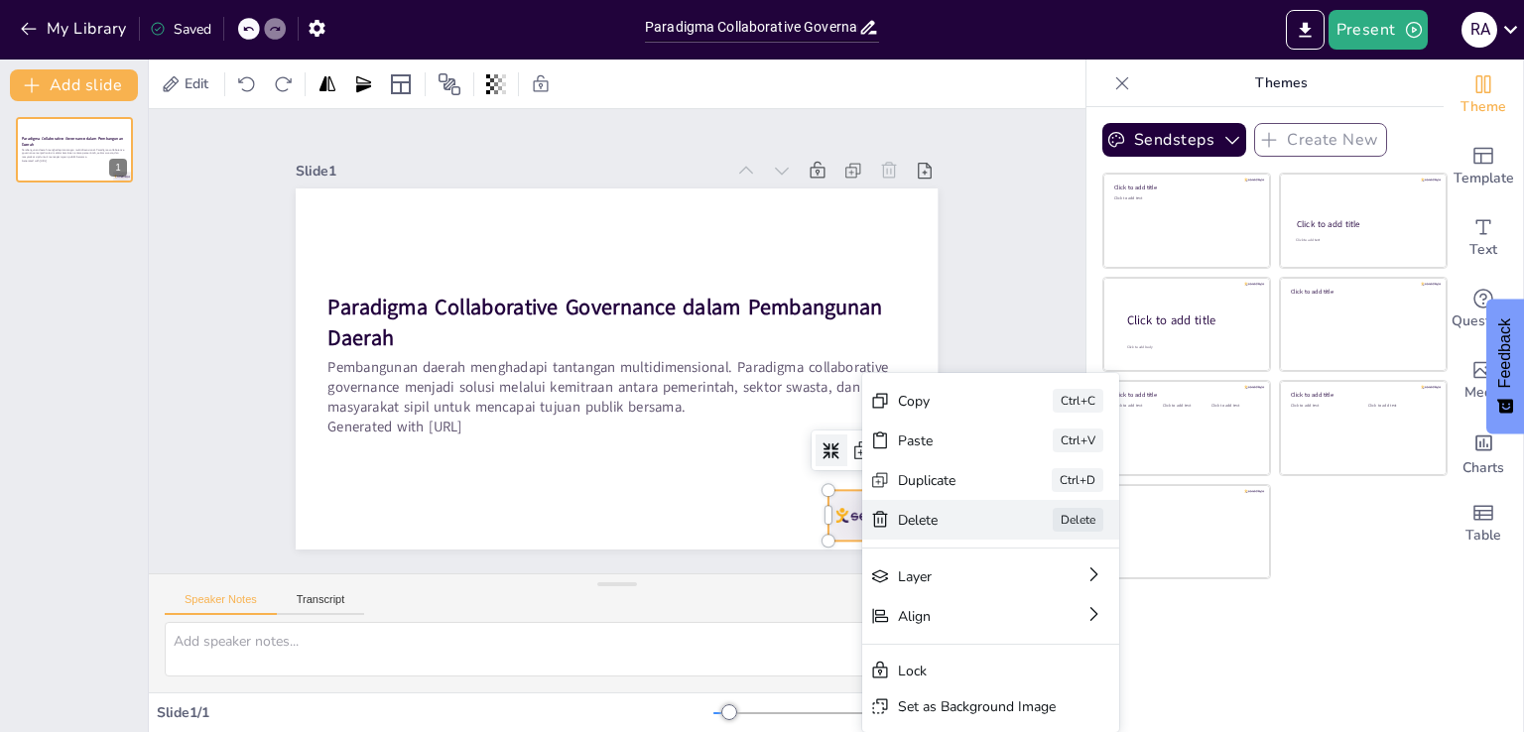
click at [1047, 620] on div "Delete" at bounding box center [1096, 629] width 99 height 19
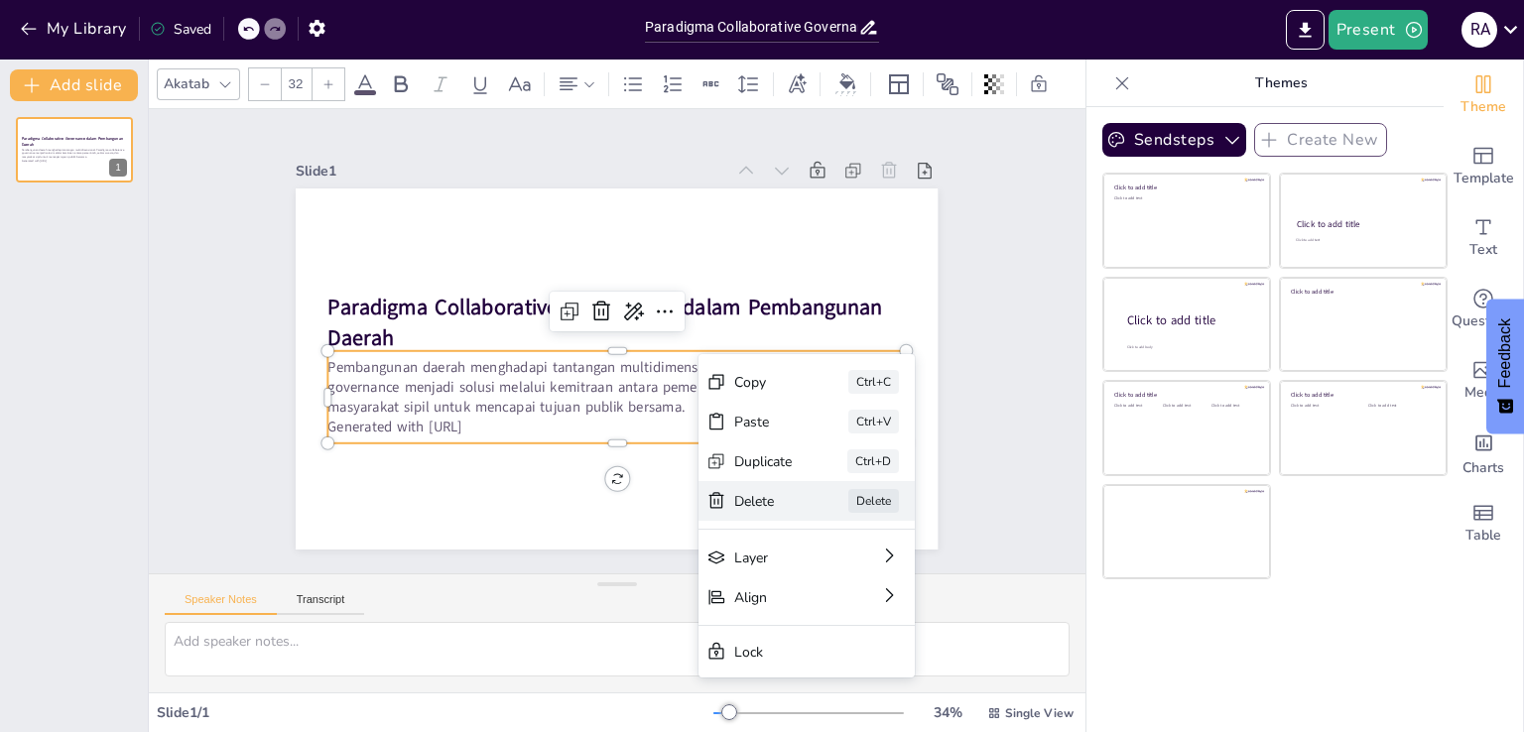
click at [852, 627] on div "Delete" at bounding box center [882, 639] width 61 height 25
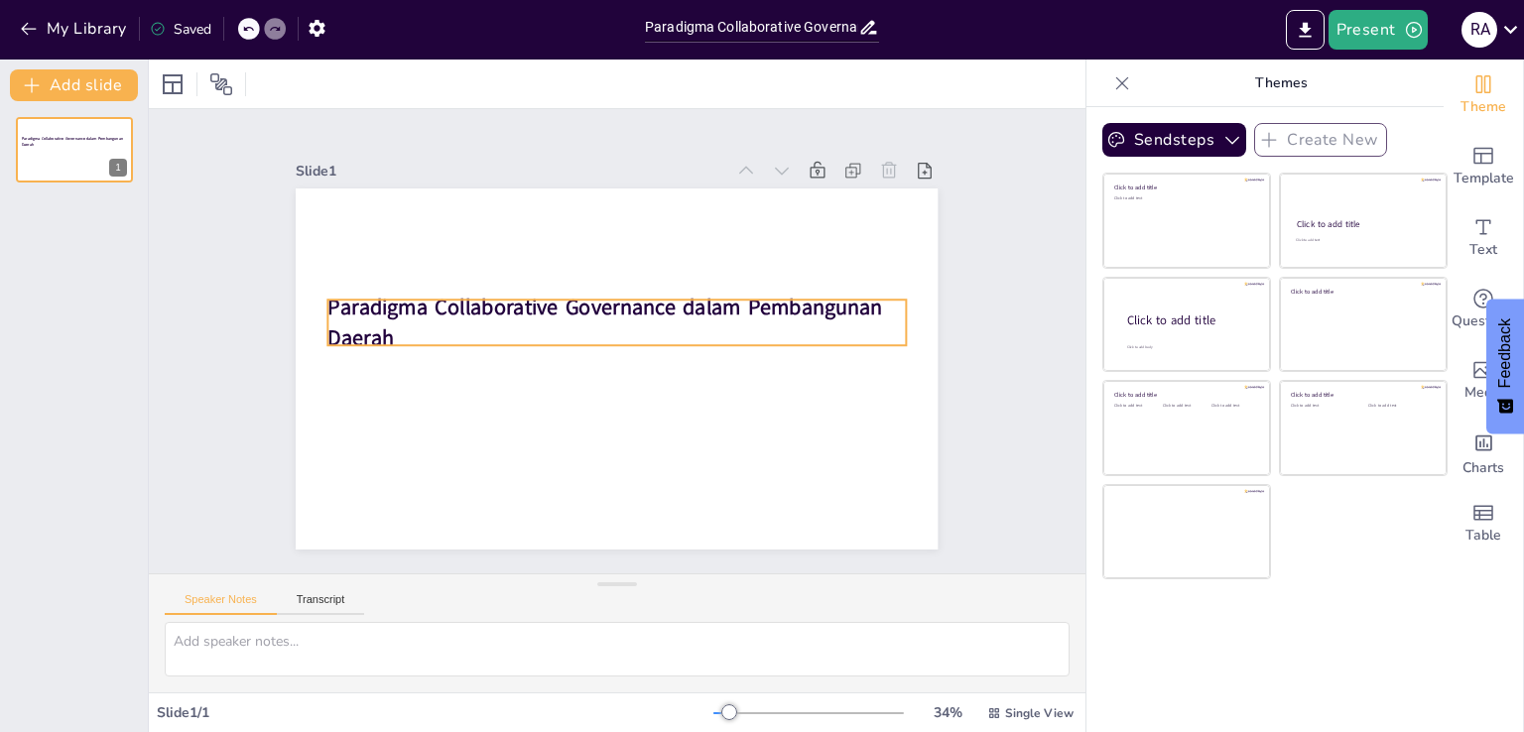
click at [667, 295] on strong "Paradigma Collaborative Governance dalam Pembangunan Daerah" at bounding box center [607, 306] width 558 height 87
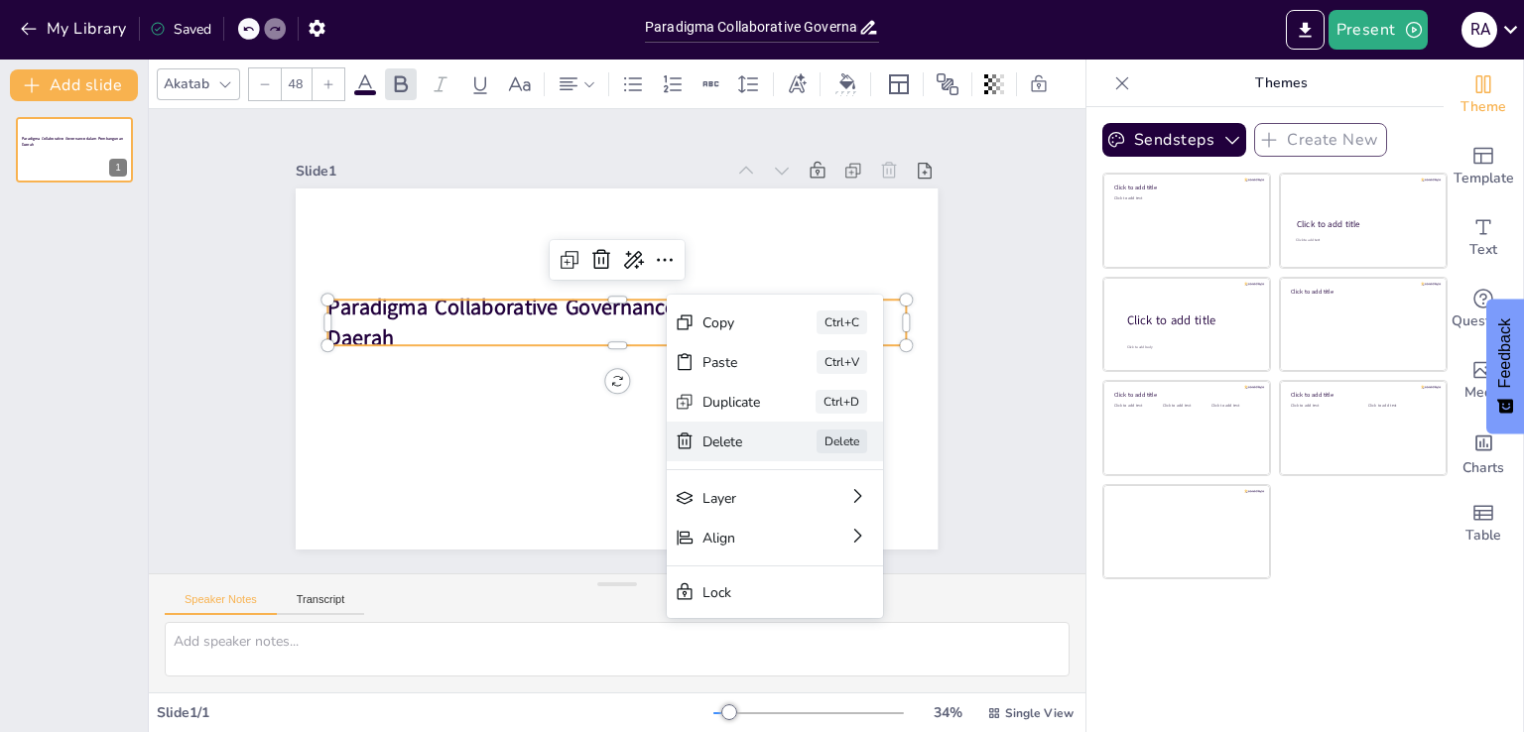
click at [665, 649] on div "Delete" at bounding box center [638, 677] width 54 height 57
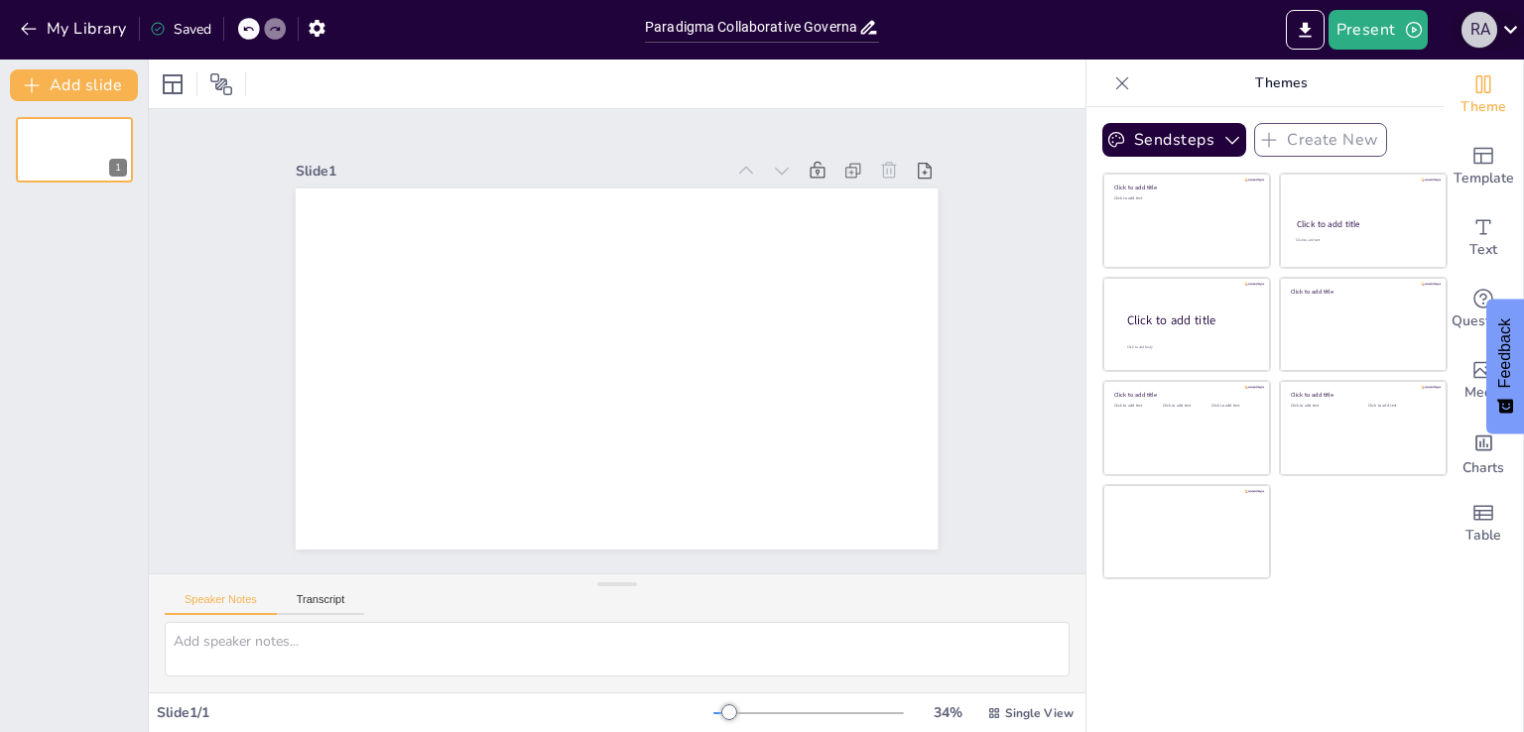
click at [1486, 25] on div "R A" at bounding box center [1480, 30] width 36 height 36
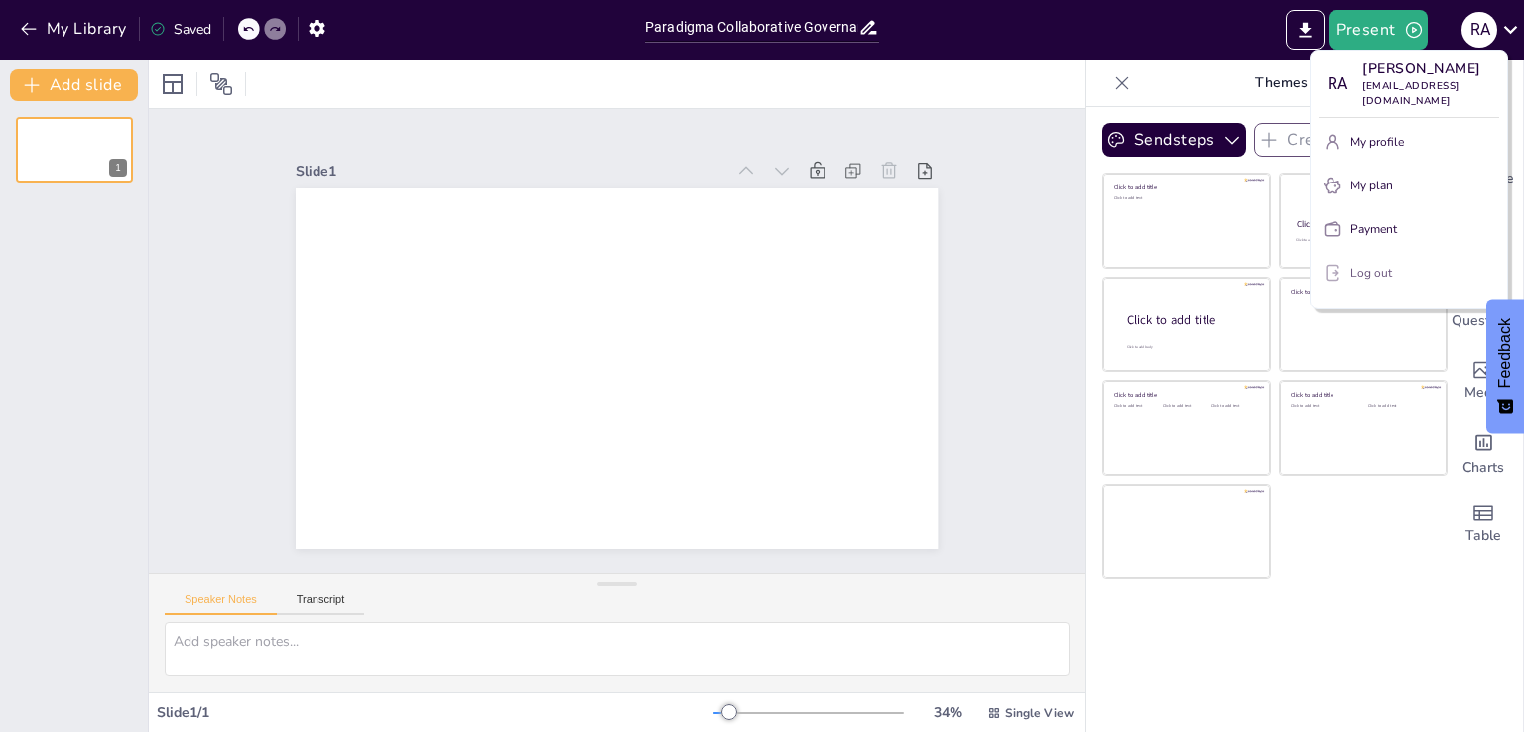
click at [1364, 264] on p "Log out" at bounding box center [1371, 273] width 42 height 18
